Goal: Find contact information: Find contact information

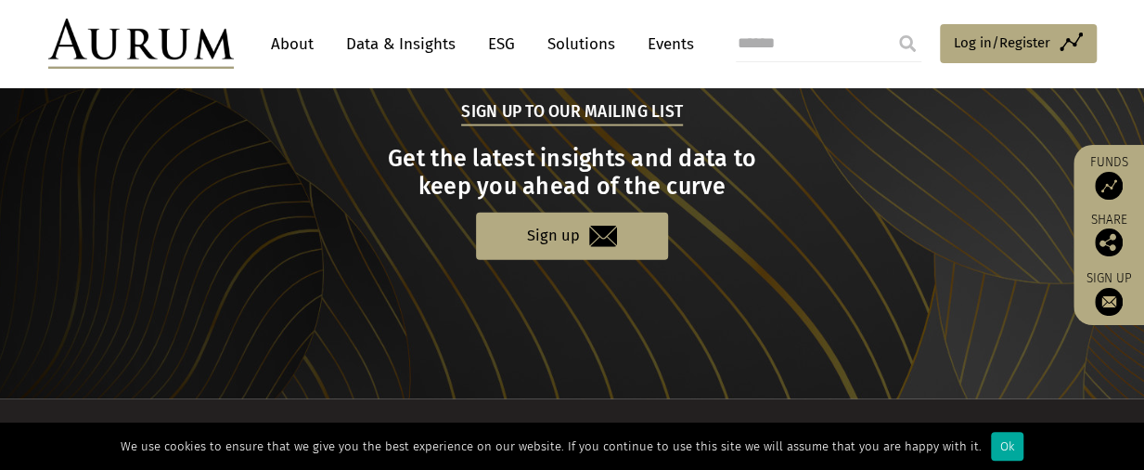
scroll to position [2123, 0]
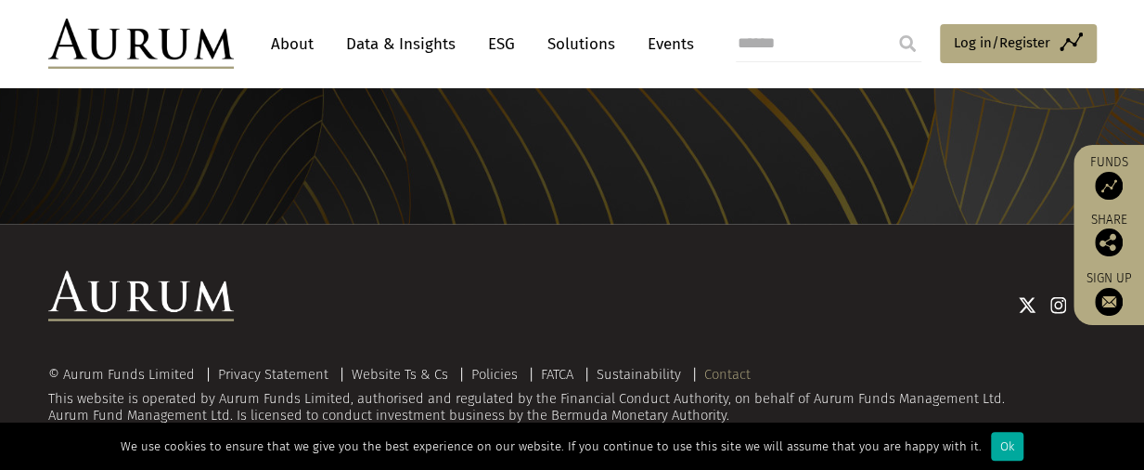
click at [727, 381] on link "Contact" at bounding box center [727, 374] width 46 height 17
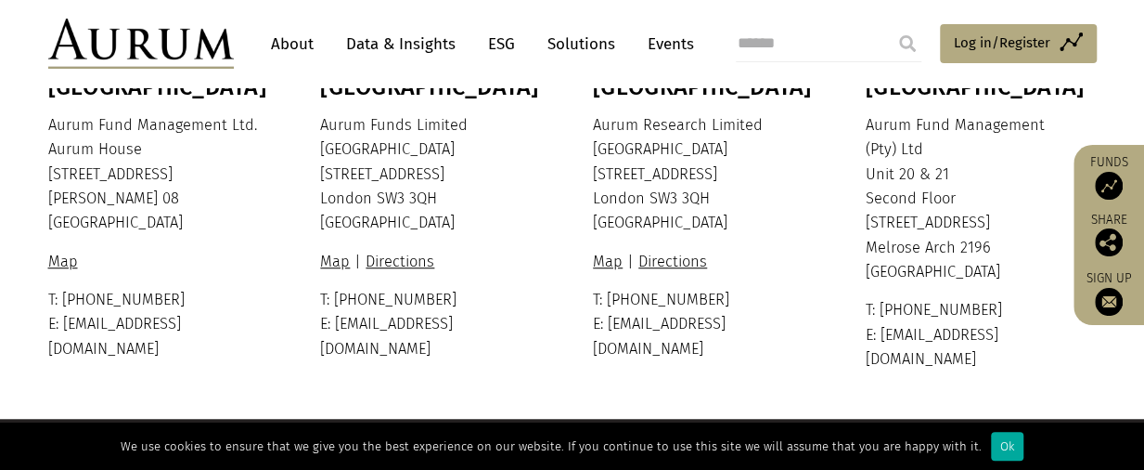
scroll to position [371, 0]
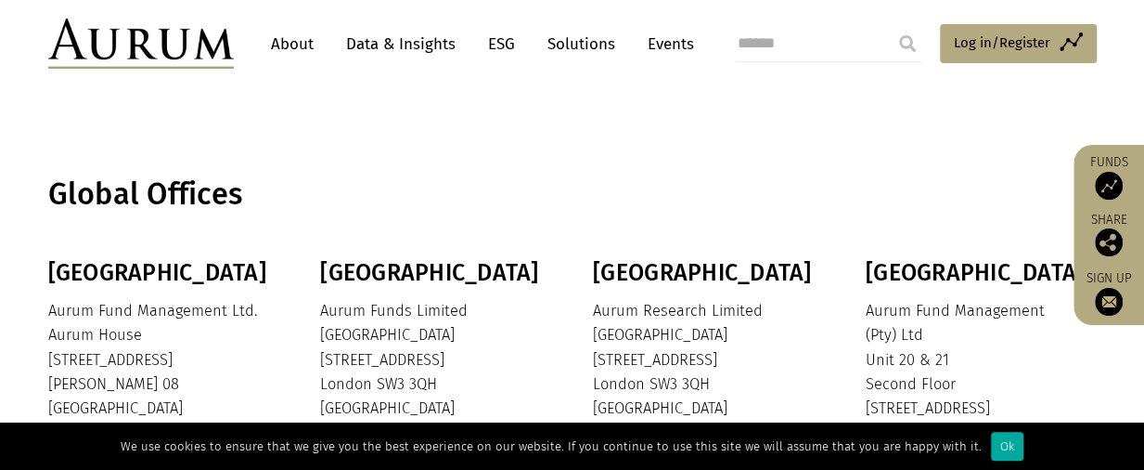
click at [289, 51] on link "About" at bounding box center [292, 44] width 61 height 34
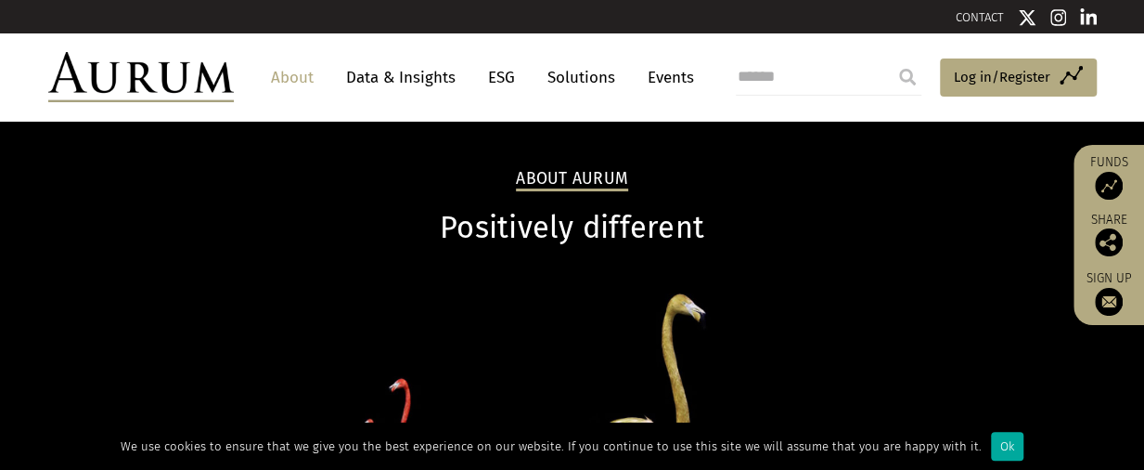
click at [993, 21] on link "CONTACT" at bounding box center [980, 17] width 48 height 14
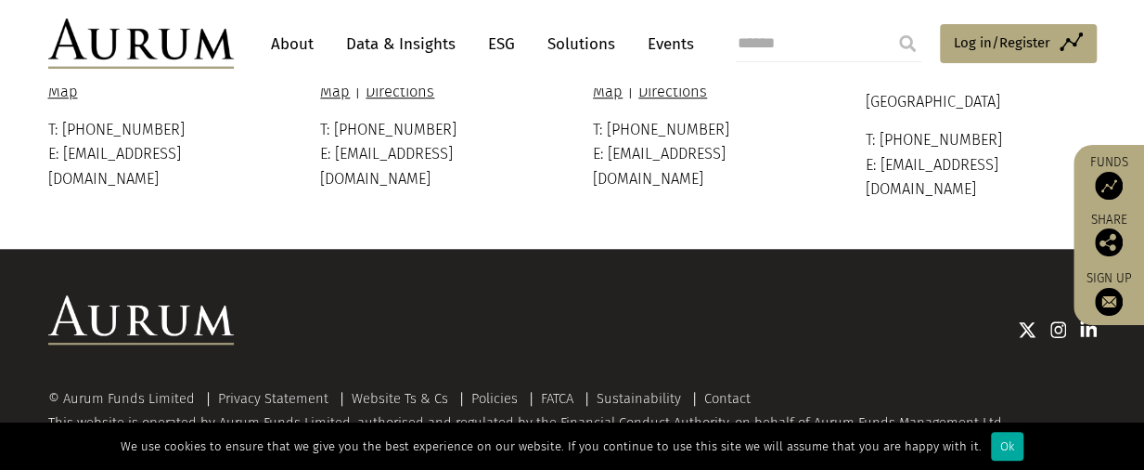
scroll to position [541, 0]
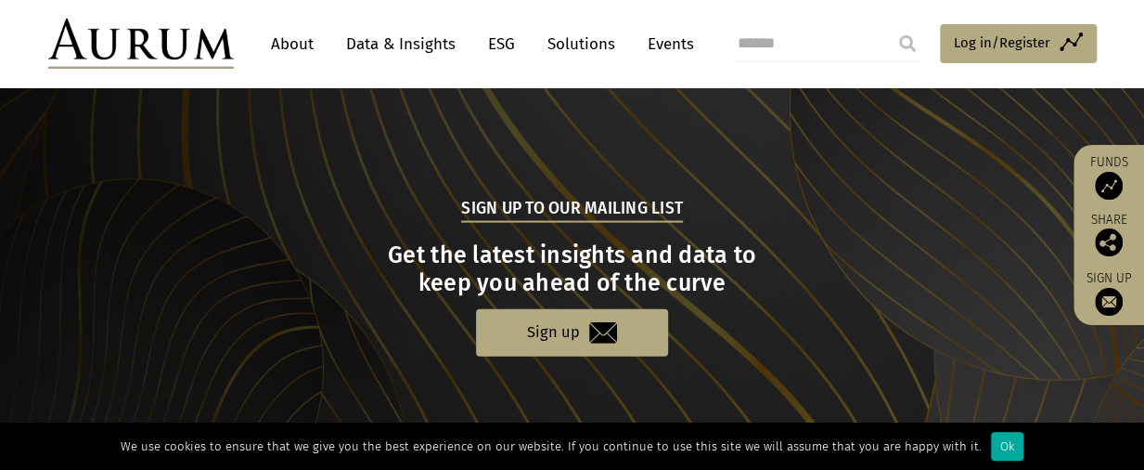
scroll to position [2128, 0]
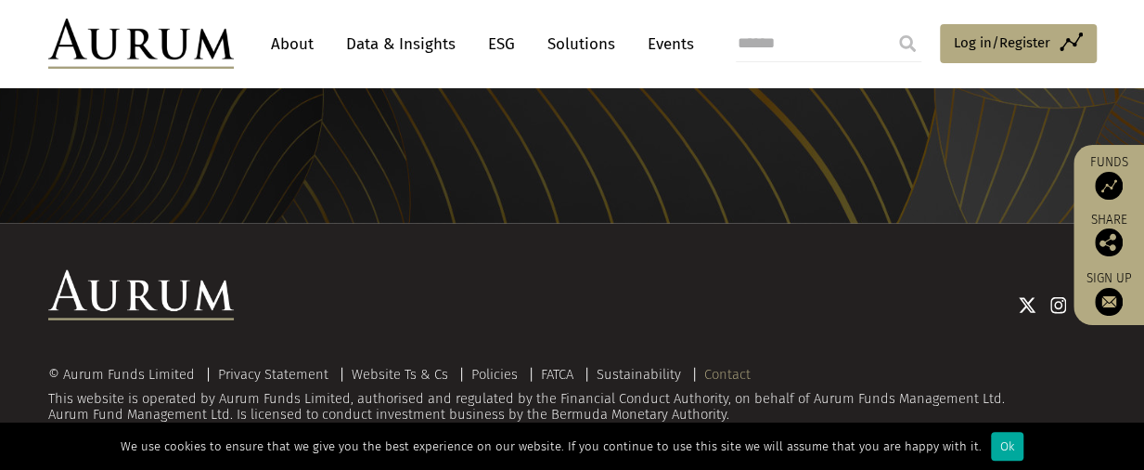
click at [721, 380] on link "Contact" at bounding box center [727, 374] width 46 height 17
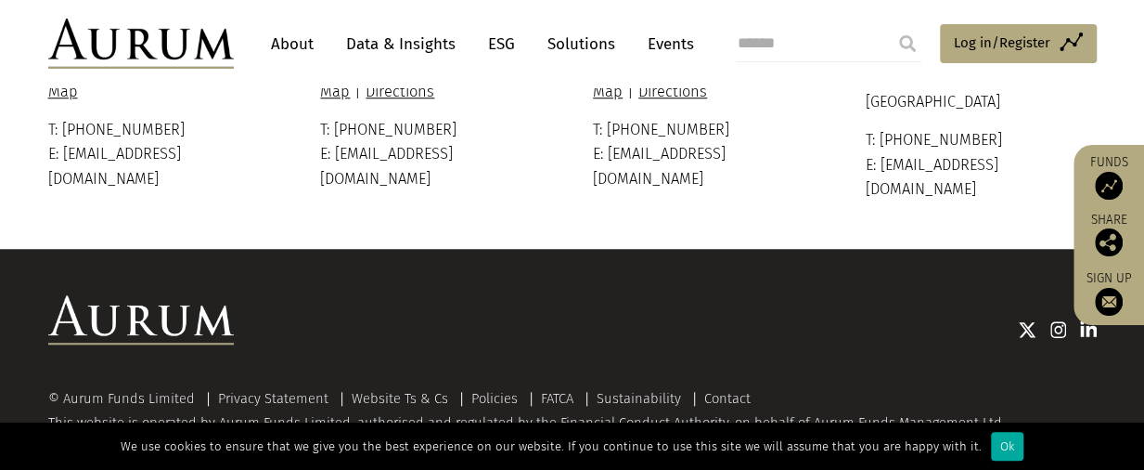
scroll to position [448, 0]
